Goal: Task Accomplishment & Management: Manage account settings

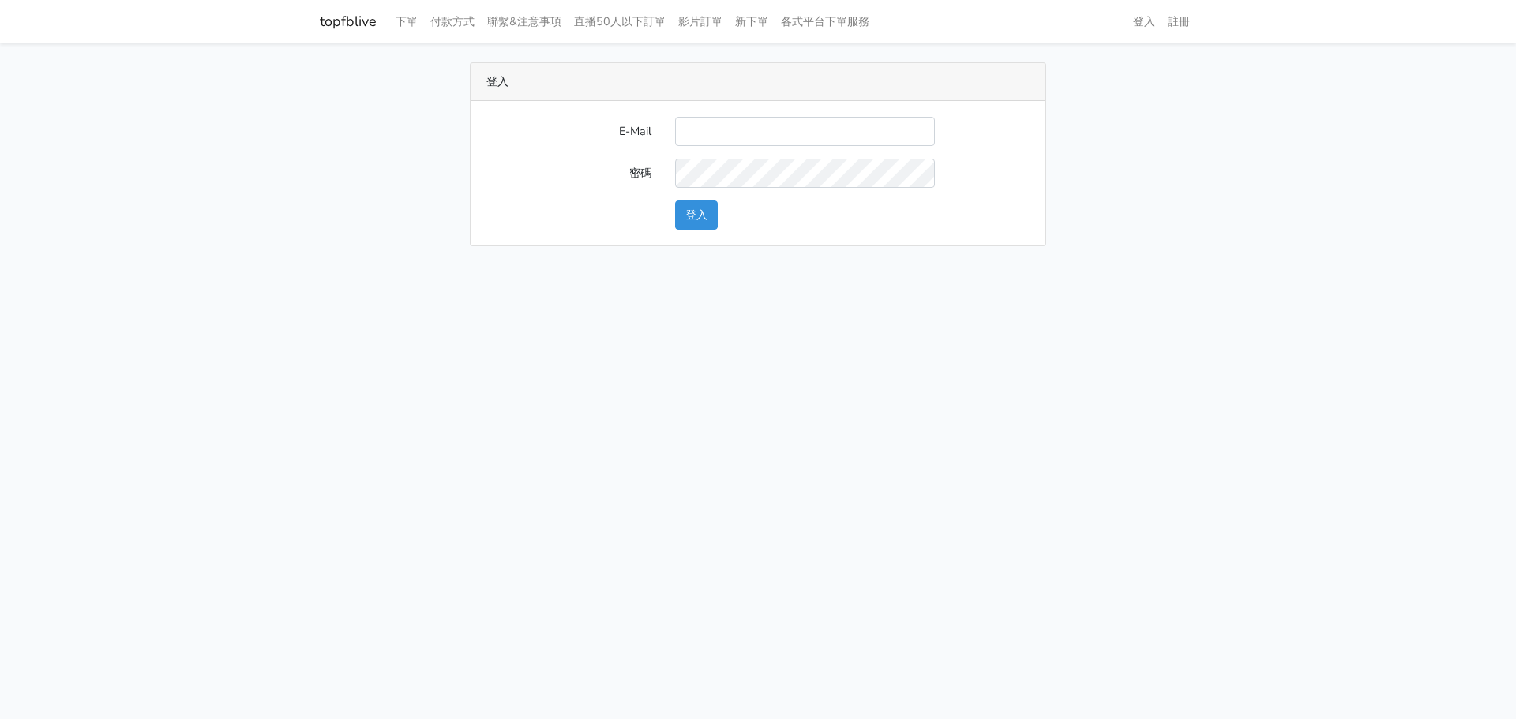
click at [775, 132] on input "E-Mail" at bounding box center [805, 131] width 260 height 29
type input "L123572232@gmail.com"
click at [701, 213] on button "登入" at bounding box center [696, 214] width 43 height 29
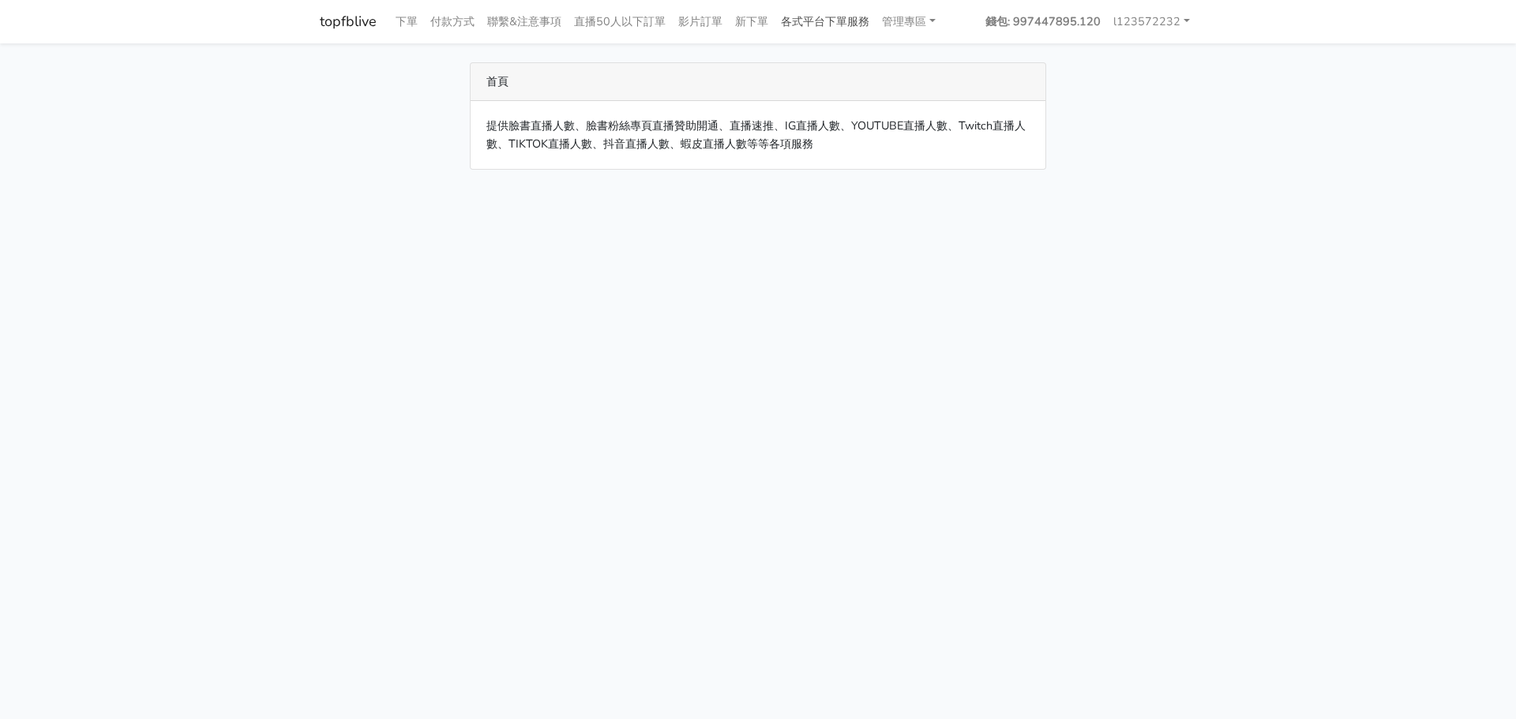
click at [823, 21] on link "各式平台下單服務" at bounding box center [824, 21] width 101 height 31
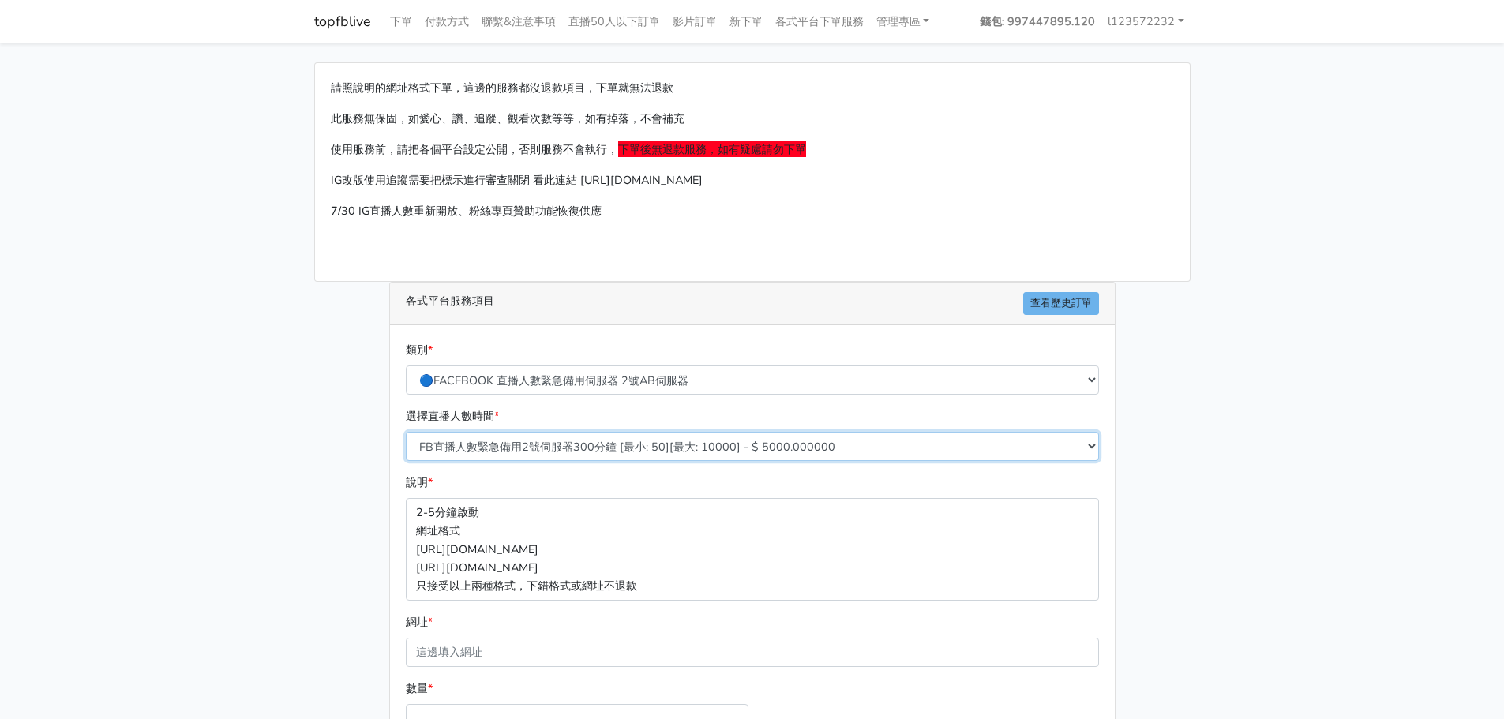
click at [572, 442] on select "FB直播人數緊急備用2號伺服器300分鐘 [最小: 50][最大: 10000] - $ 5000.000000 FB直播人數緊急備用2號伺服器60分鐘 [最…" at bounding box center [752, 446] width 693 height 29
click at [896, 23] on link "管理專區" at bounding box center [903, 21] width 66 height 31
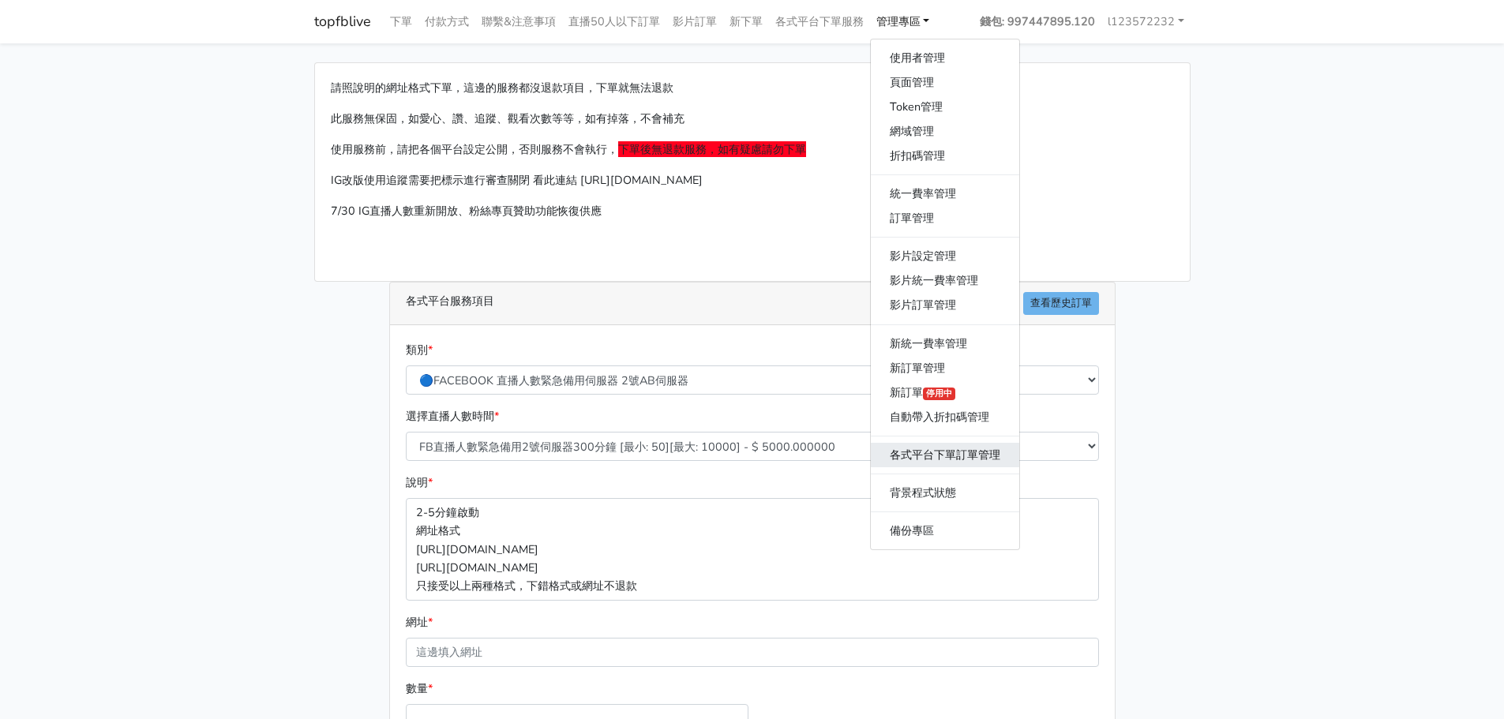
click at [922, 448] on link "各式平台下單訂單管理" at bounding box center [945, 455] width 148 height 24
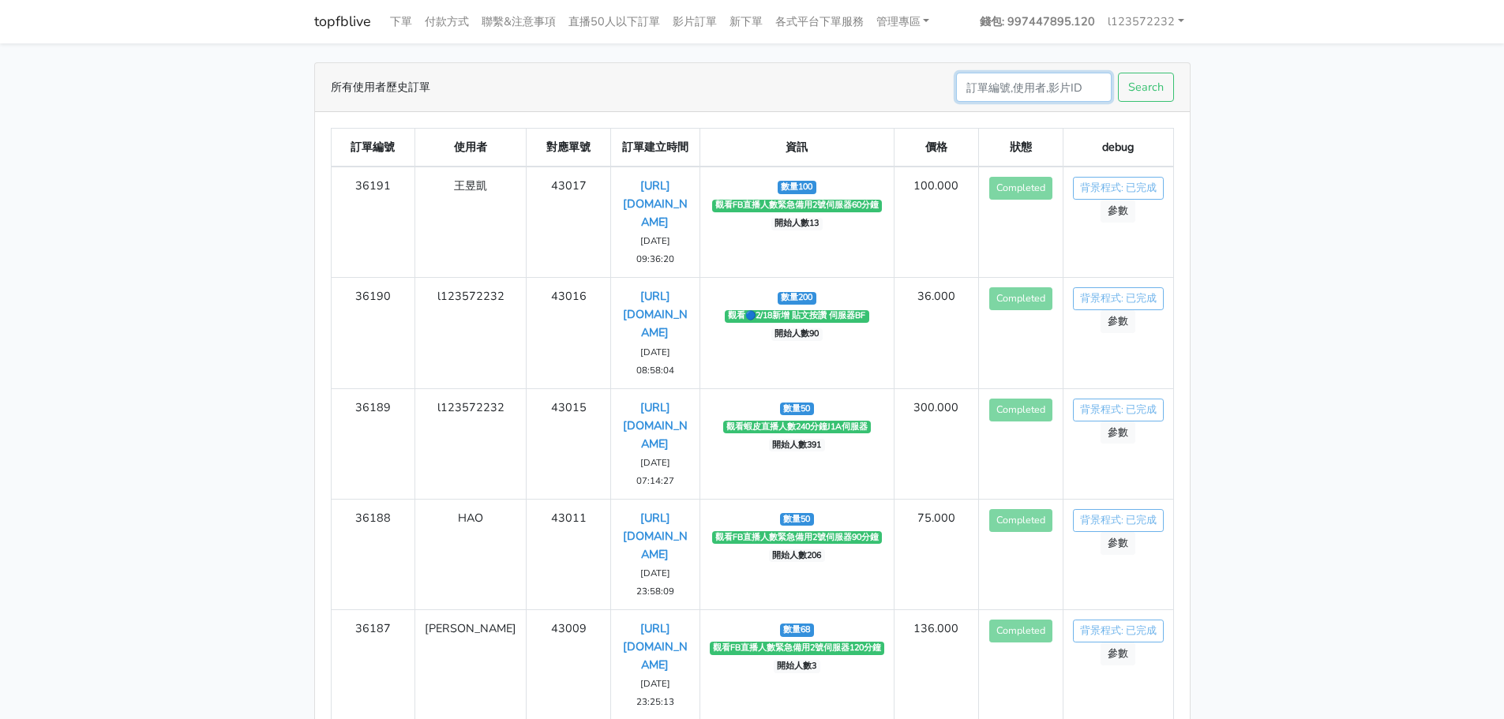
click at [1007, 90] on input "Search" at bounding box center [1033, 87] width 155 height 29
type input "36148"
click at [1159, 84] on button "Search" at bounding box center [1146, 87] width 56 height 29
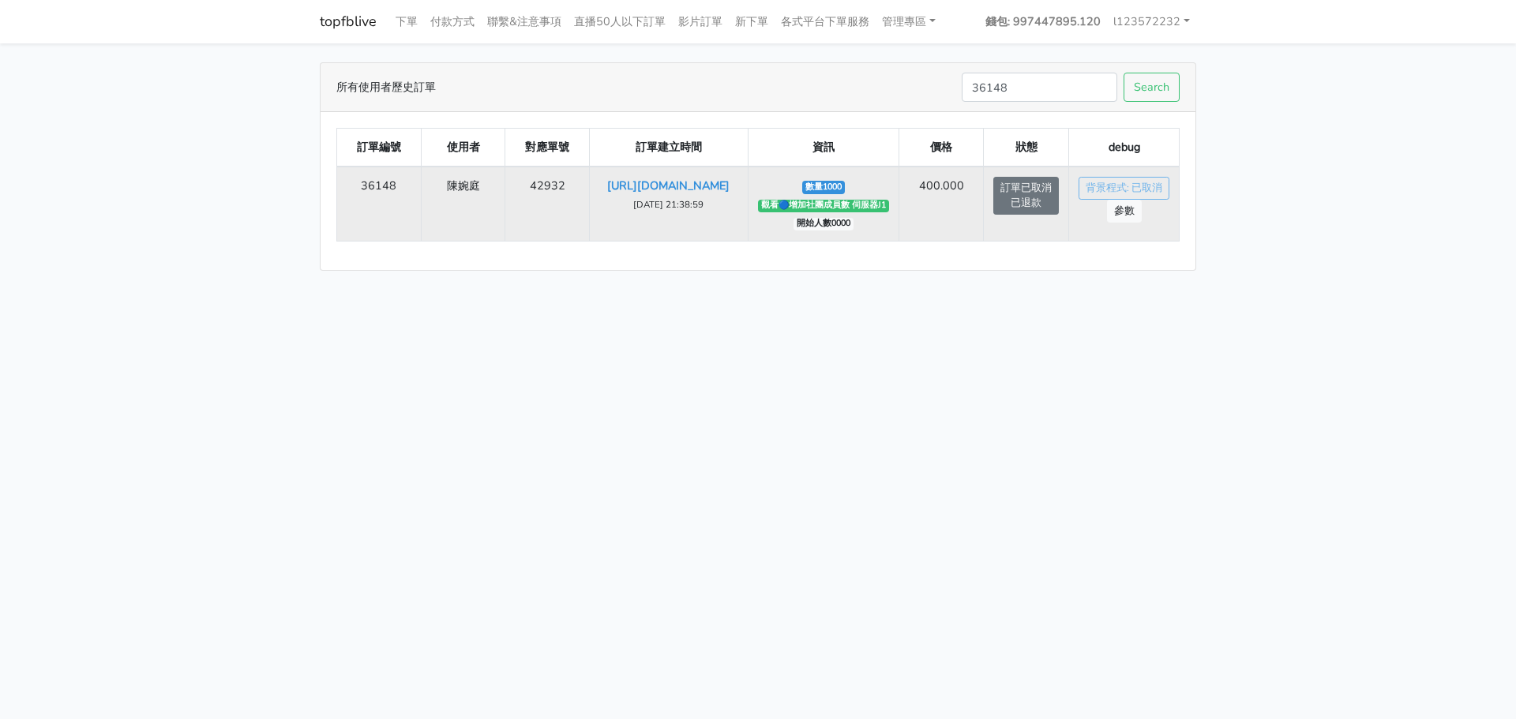
drag, startPoint x: 449, startPoint y: 185, endPoint x: 477, endPoint y: 191, distance: 28.2
click at [477, 191] on td "陳婉庭" at bounding box center [463, 204] width 84 height 75
copy td "陳婉庭"
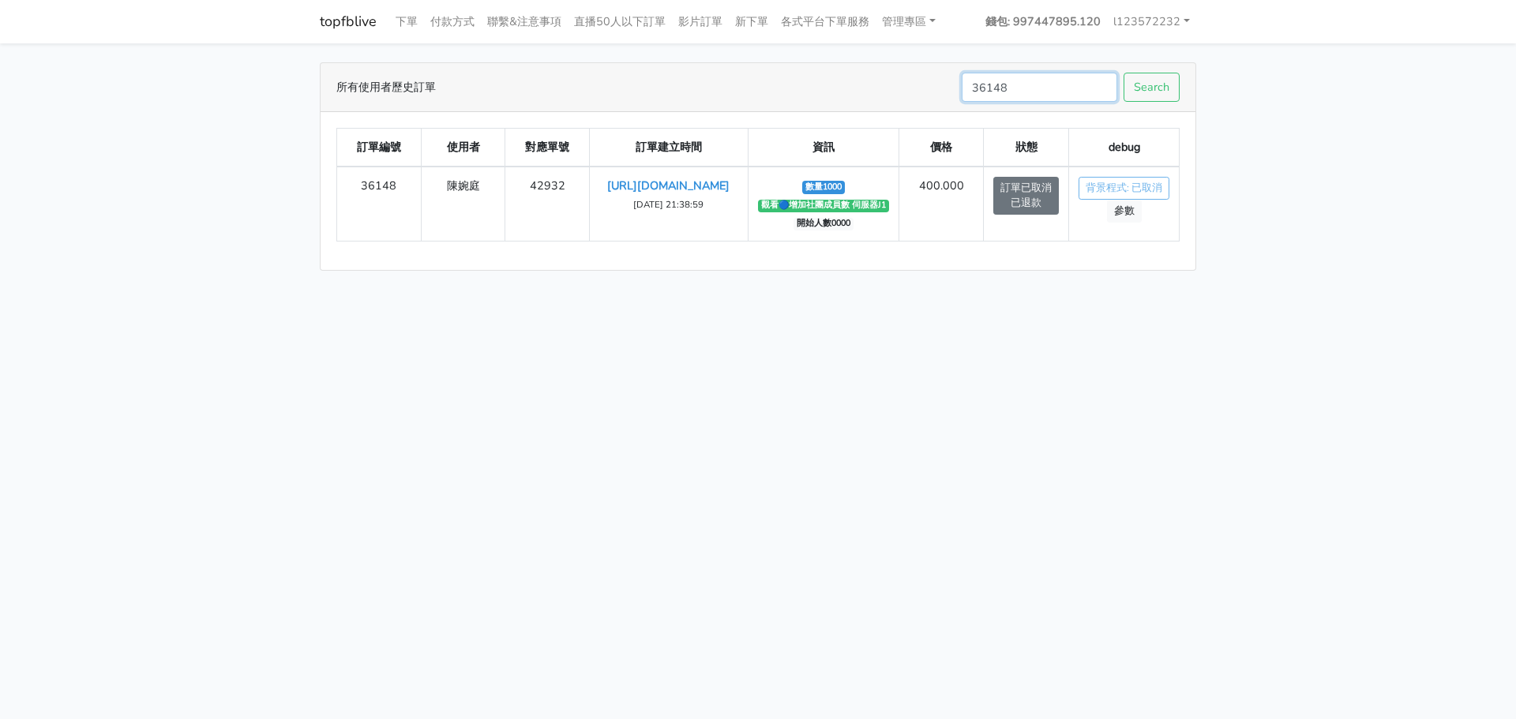
click at [983, 87] on input "36148" at bounding box center [1038, 87] width 155 height 29
paste input "陳婉庭"
type input "陳婉庭"
click at [1175, 84] on button "Search" at bounding box center [1151, 87] width 56 height 29
